Goal: Task Accomplishment & Management: Use online tool/utility

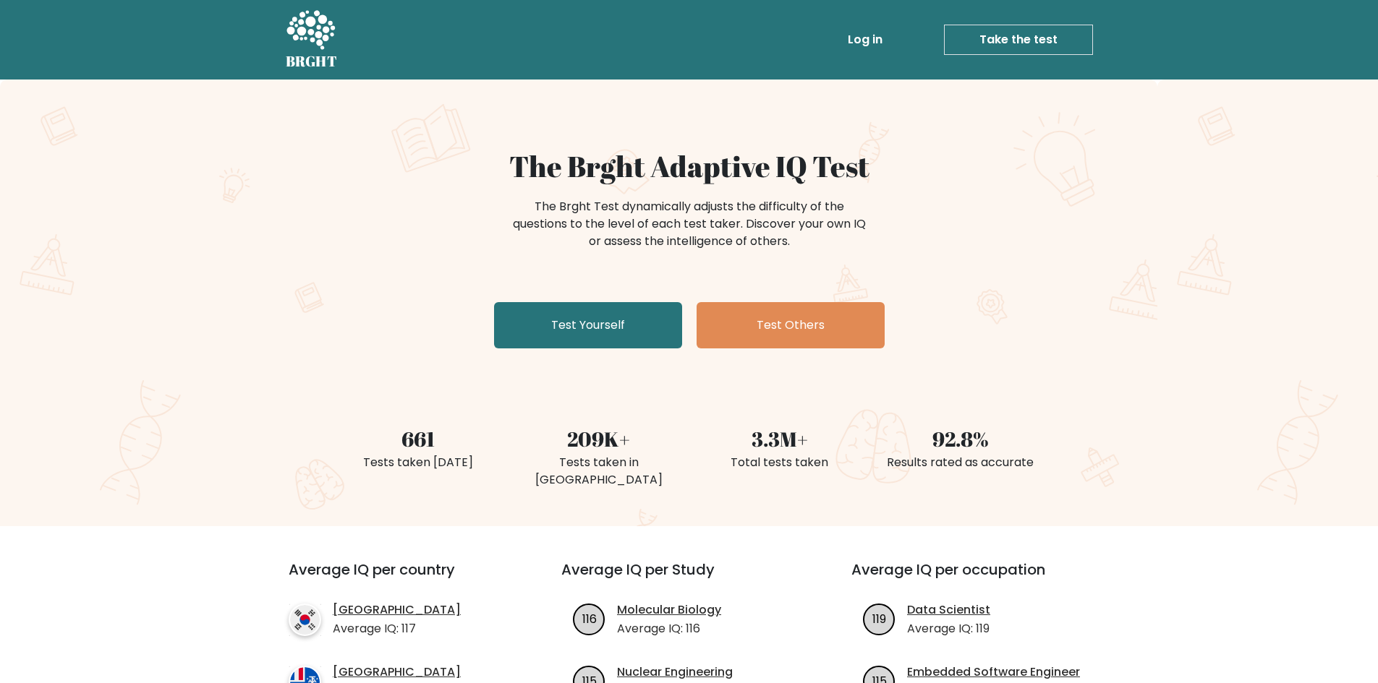
click at [544, 224] on div "The Brght Test dynamically adjusts the difficulty of the questions to the level…" at bounding box center [689, 224] width 362 height 52
click at [597, 326] on link "Test Yourself" at bounding box center [588, 325] width 188 height 46
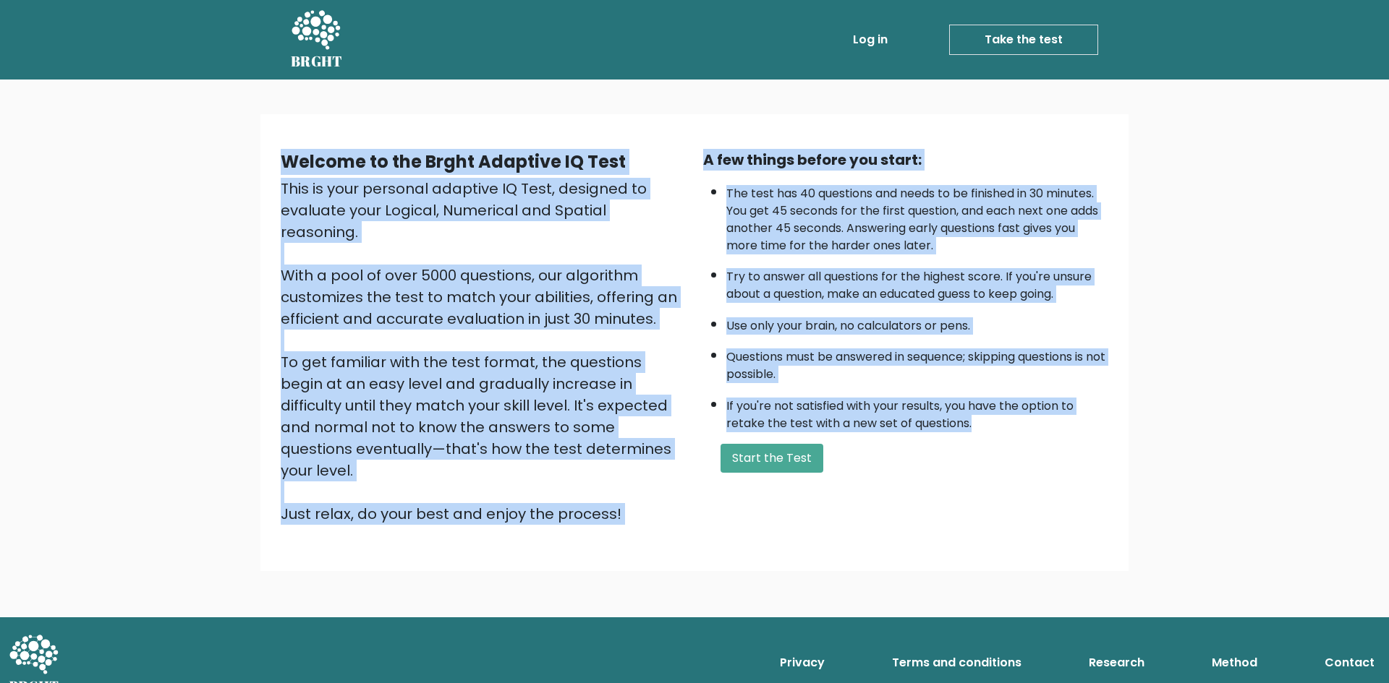
drag, startPoint x: 260, startPoint y: 156, endPoint x: 1014, endPoint y: 419, distance: 798.1
click at [1014, 419] on div "Welcome to the Brght Adaptive IQ Test This is your personal adaptive IQ Test, d…" at bounding box center [694, 349] width 1389 height 538
copy div "Welcome to the Brght Adaptive IQ Test This is your personal adaptive IQ Test, d…"
click at [811, 467] on button "Start the Test" at bounding box center [771, 458] width 103 height 29
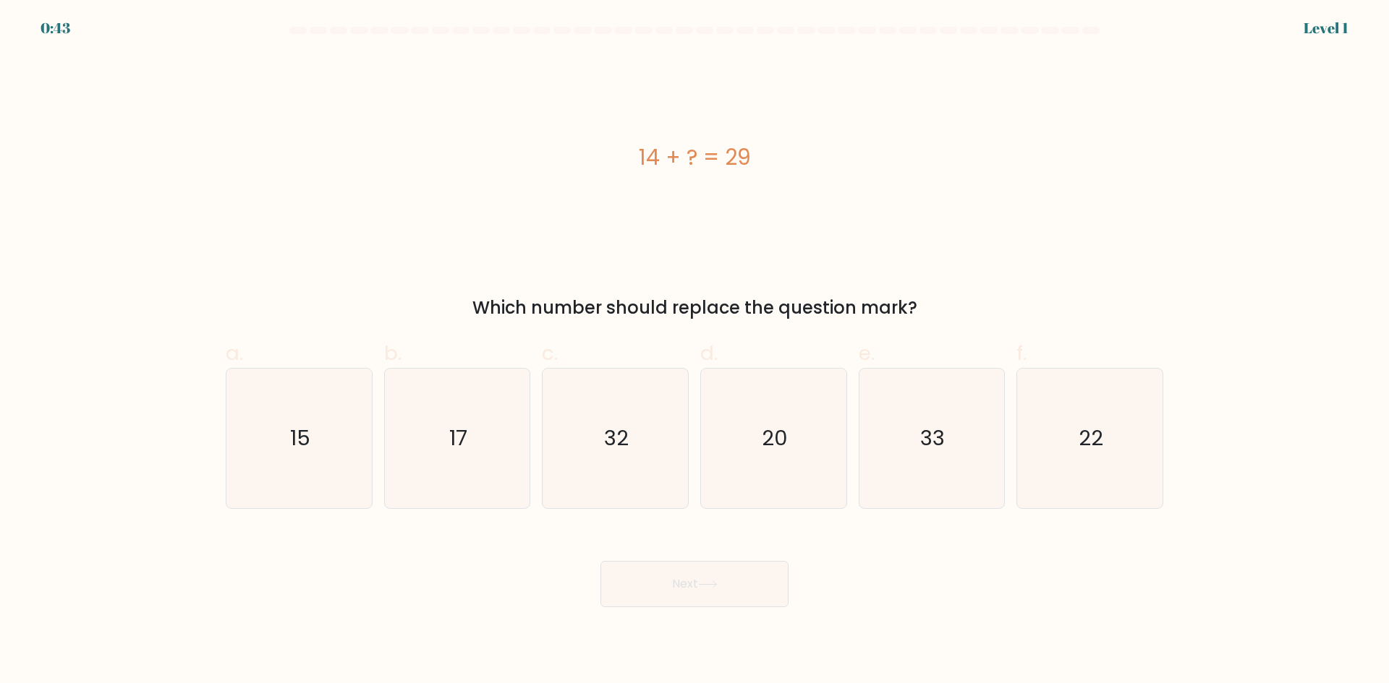
click at [456, 189] on div "14 + ? = 29" at bounding box center [694, 157] width 937 height 205
drag, startPoint x: 621, startPoint y: 135, endPoint x: 943, endPoint y: 302, distance: 362.3
click at [954, 316] on div "14 + ? = 29 Which number should replace the question mark?" at bounding box center [694, 188] width 955 height 266
copy div "14 + ? = 29 Which number should replace the question mark?"
click at [545, 160] on div "14 + ? = 29" at bounding box center [694, 157] width 937 height 33
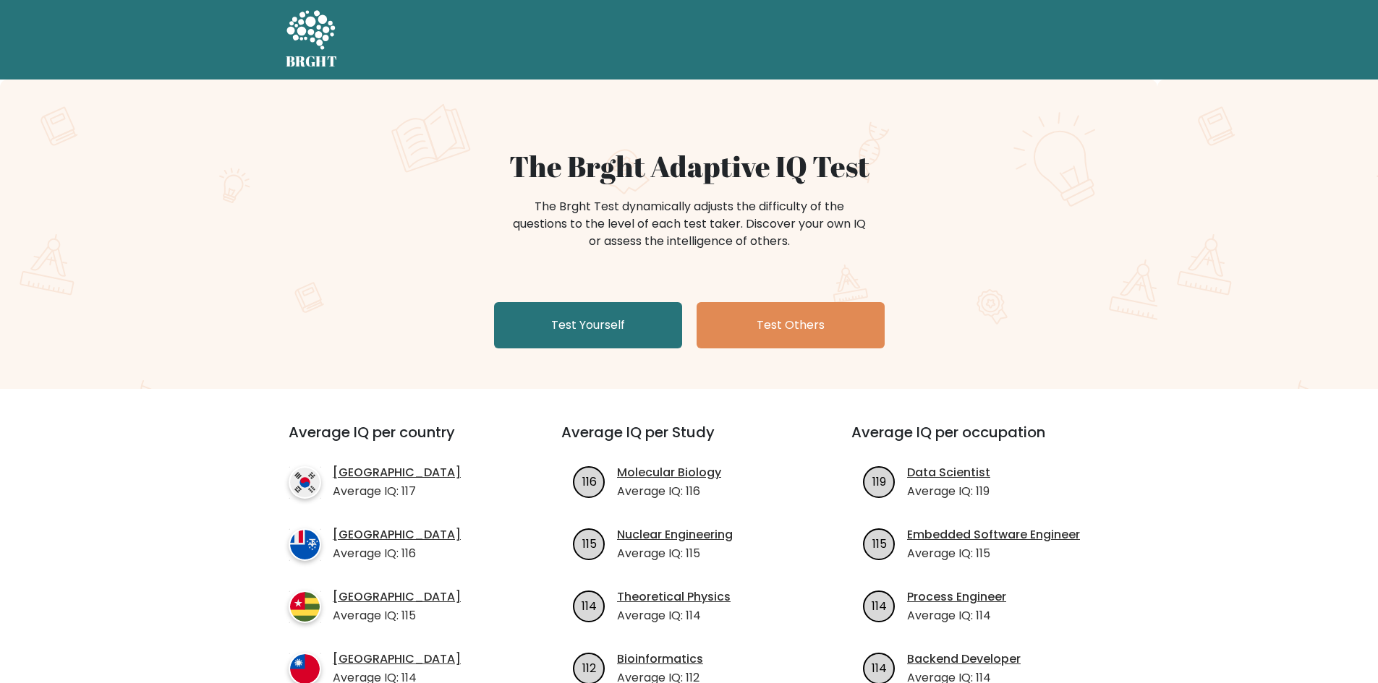
click at [451, 187] on div "The Brght Adaptive IQ Test The Brght Test dynamically adjusts the difficulty of…" at bounding box center [689, 251] width 723 height 205
click at [576, 327] on link "Test Yourself" at bounding box center [588, 325] width 188 height 46
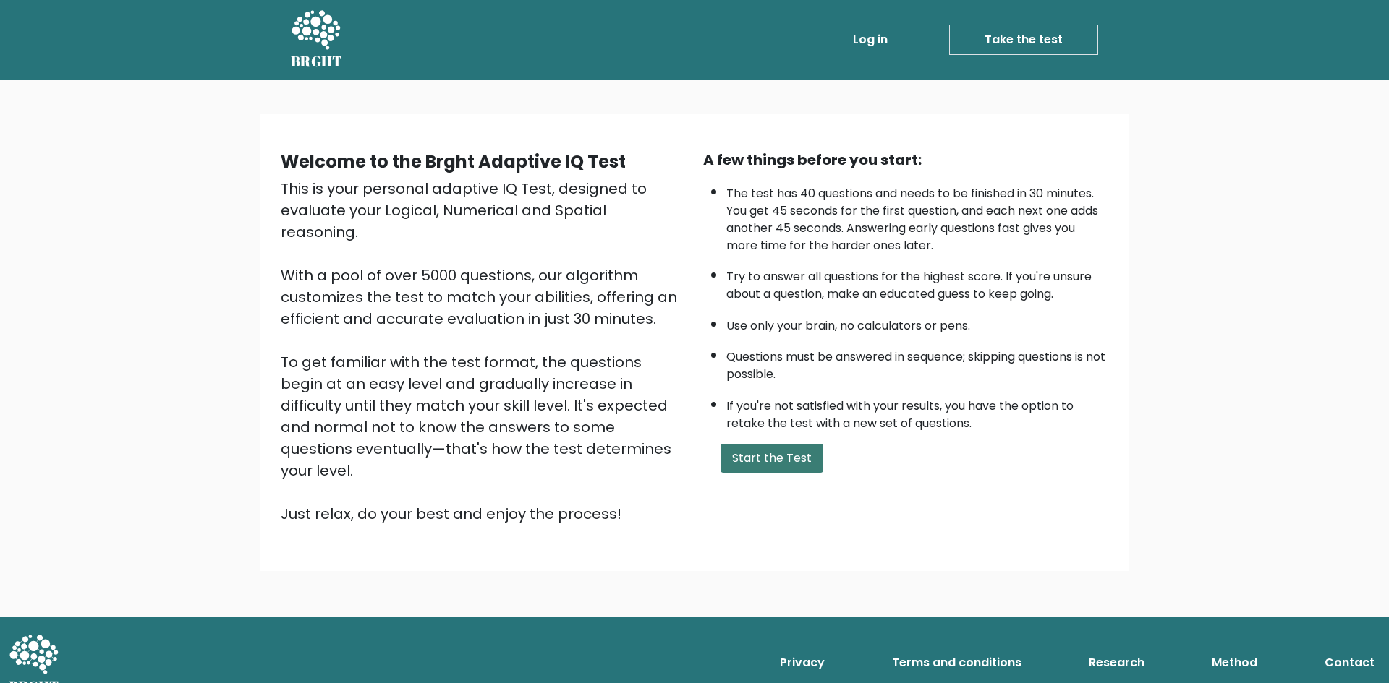
click at [782, 459] on button "Start the Test" at bounding box center [771, 458] width 103 height 29
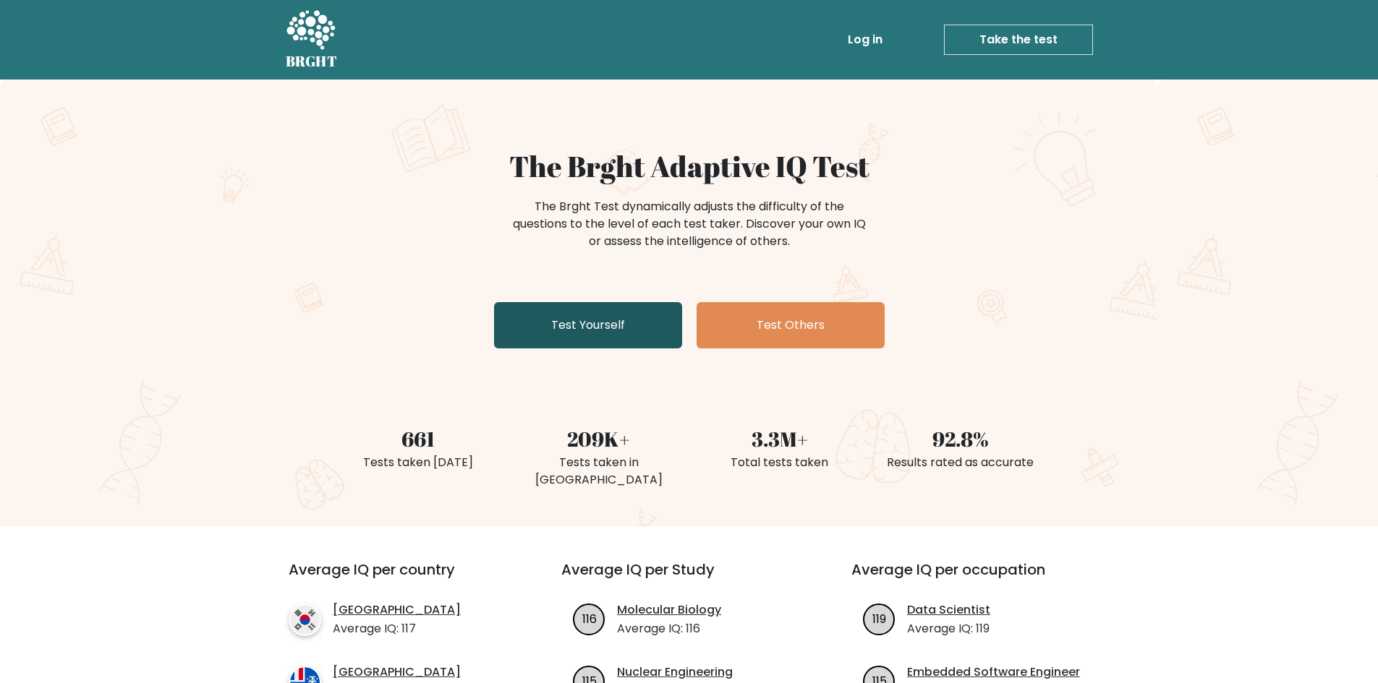
click at [597, 317] on link "Test Yourself" at bounding box center [588, 325] width 188 height 46
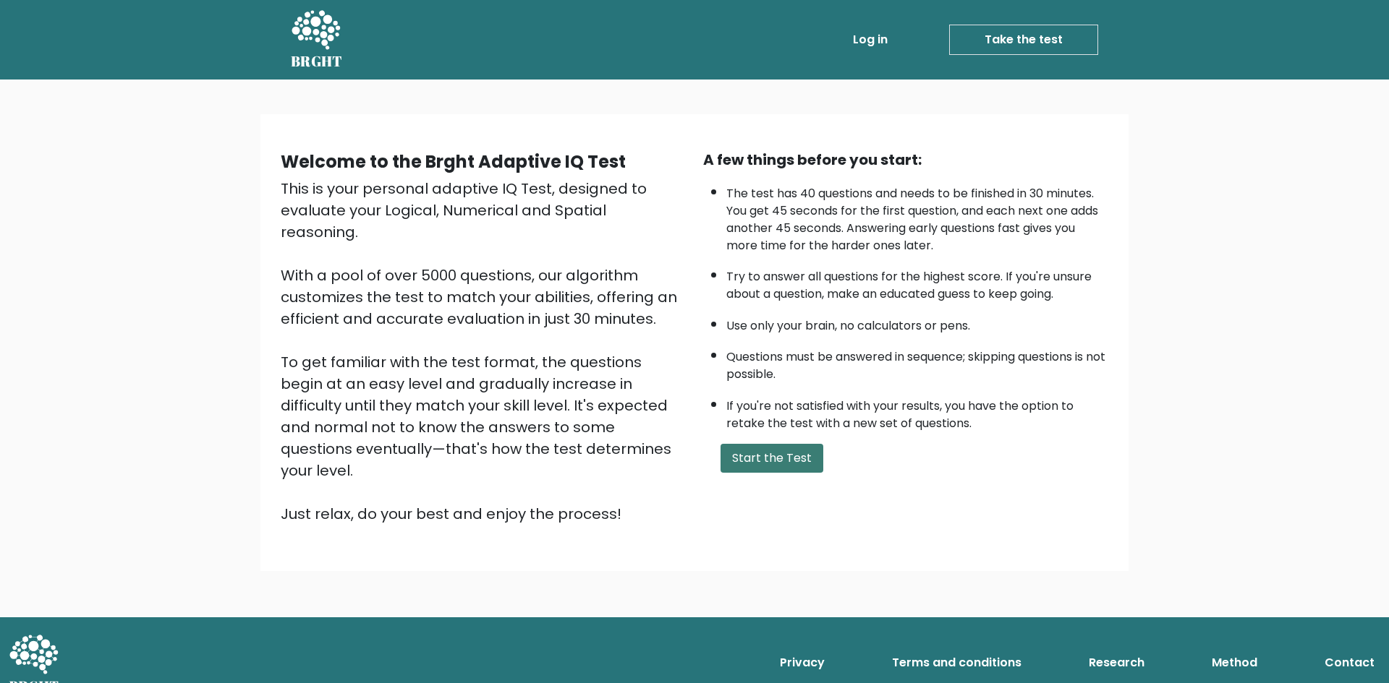
click at [766, 450] on button "Start the Test" at bounding box center [771, 458] width 103 height 29
